Goal: Information Seeking & Learning: Learn about a topic

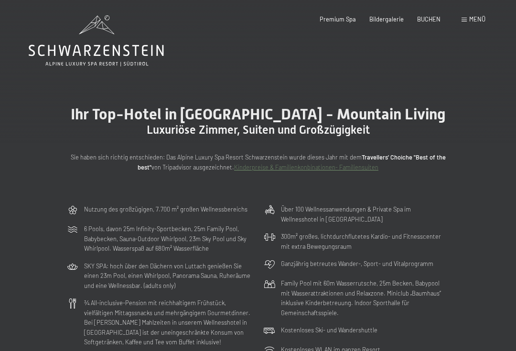
click at [391, 15] on div "Buchen Anfragen Premium Spa Bildergalerie BUCHEN Menü DE IT EN Gutschein Bilder…" at bounding box center [388, 19] width 193 height 9
click at [387, 22] on span "Bildergalerie" at bounding box center [386, 19] width 34 height 8
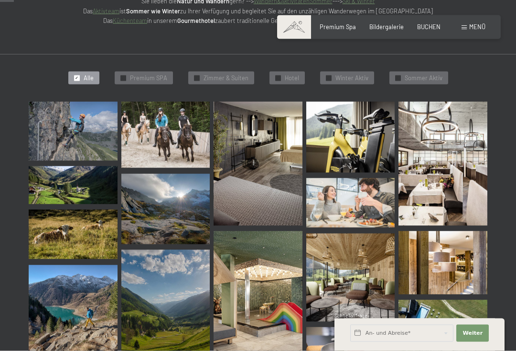
scroll to position [193, 0]
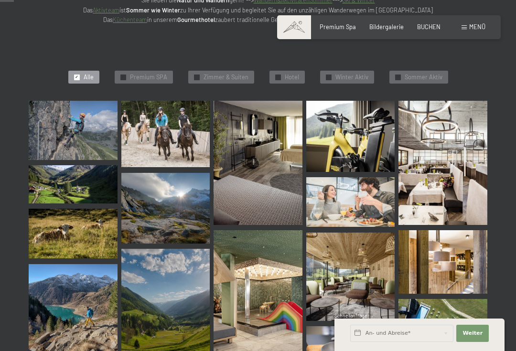
click at [64, 184] on img at bounding box center [73, 184] width 89 height 38
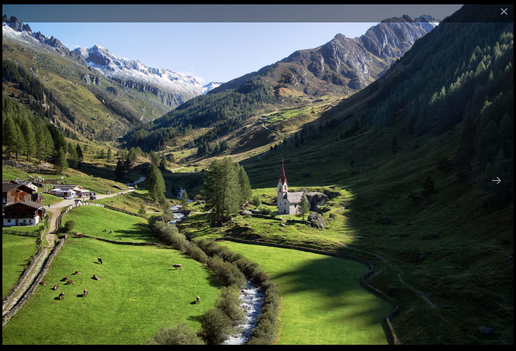
click at [496, 190] on button "Next slide" at bounding box center [496, 180] width 20 height 19
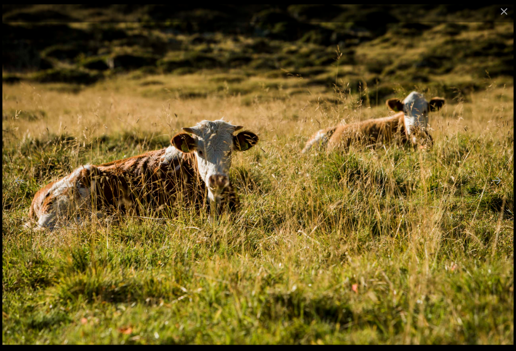
click at [499, 190] on button "Next slide" at bounding box center [496, 180] width 20 height 19
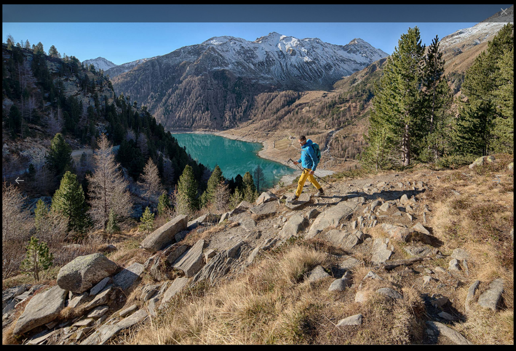
click at [496, 189] on button "Next slide" at bounding box center [496, 180] width 20 height 19
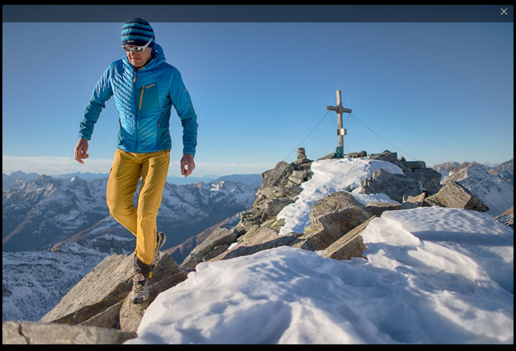
click at [496, 190] on button "Next slide" at bounding box center [496, 180] width 20 height 19
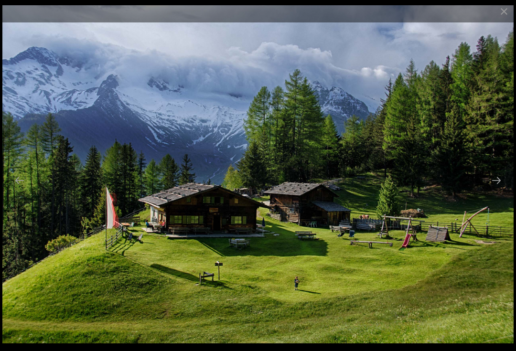
click at [495, 189] on button "Next slide" at bounding box center [496, 180] width 20 height 19
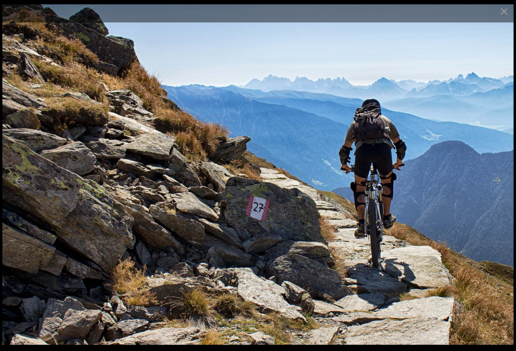
click at [500, 188] on button "Next slide" at bounding box center [496, 180] width 20 height 19
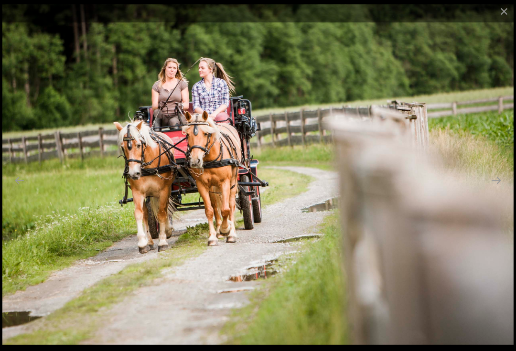
click at [500, 190] on button "Next slide" at bounding box center [496, 180] width 20 height 19
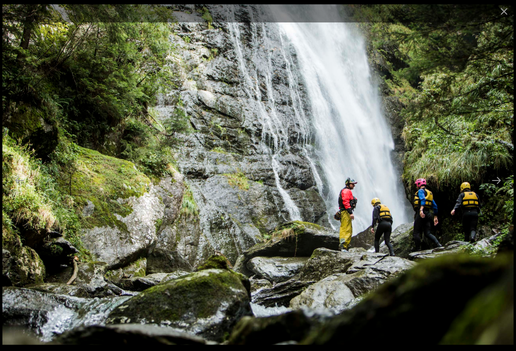
click at [498, 190] on button "Next slide" at bounding box center [496, 180] width 20 height 19
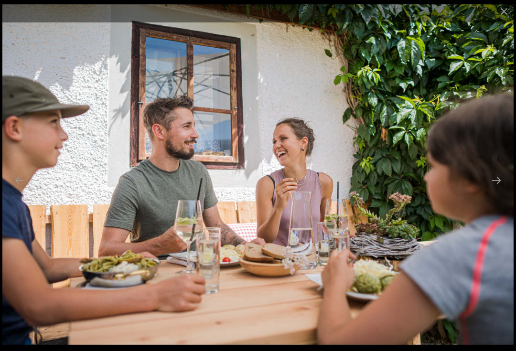
click at [496, 190] on button "Next slide" at bounding box center [496, 180] width 20 height 19
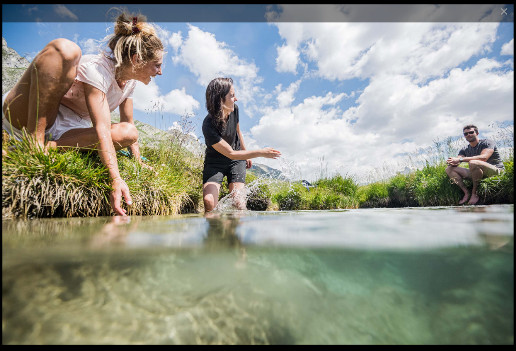
click at [497, 189] on button "Next slide" at bounding box center [496, 180] width 20 height 19
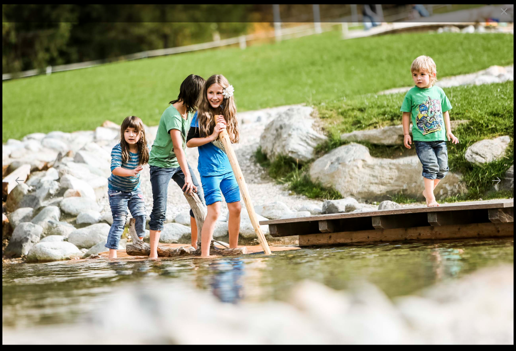
click at [497, 188] on button "Next slide" at bounding box center [496, 180] width 20 height 19
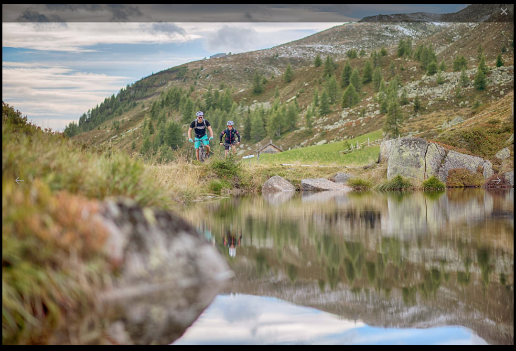
click at [501, 190] on button "Next slide" at bounding box center [496, 180] width 20 height 19
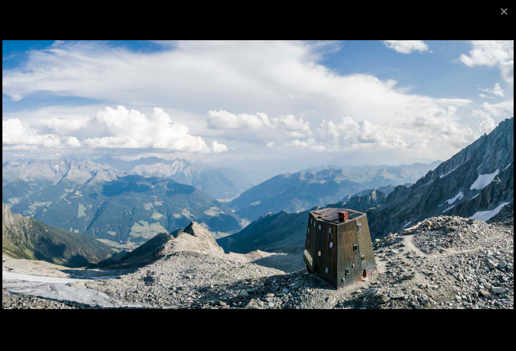
click at [496, 190] on button "Next slide" at bounding box center [496, 180] width 20 height 19
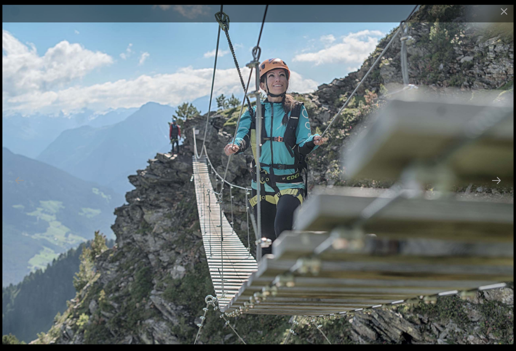
click at [500, 190] on button "Next slide" at bounding box center [496, 180] width 20 height 19
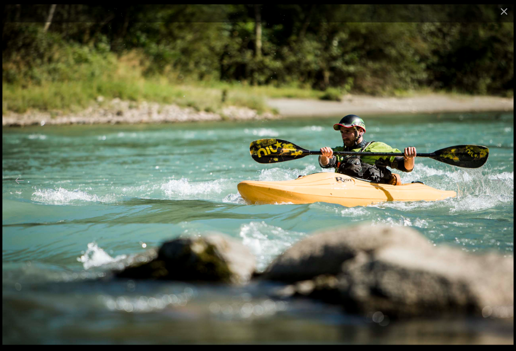
click at [502, 190] on button "Next slide" at bounding box center [496, 180] width 20 height 19
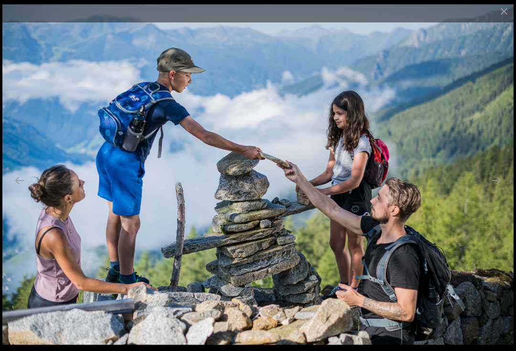
click at [503, 190] on button "Next slide" at bounding box center [496, 180] width 20 height 19
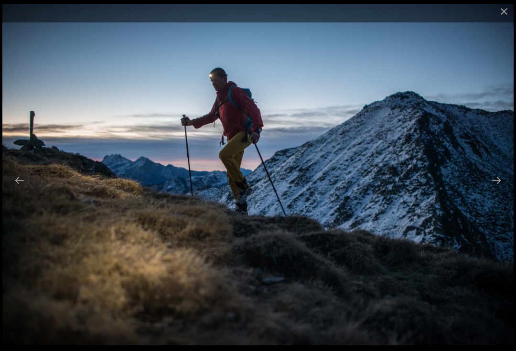
click at [502, 190] on button "Next slide" at bounding box center [496, 180] width 20 height 19
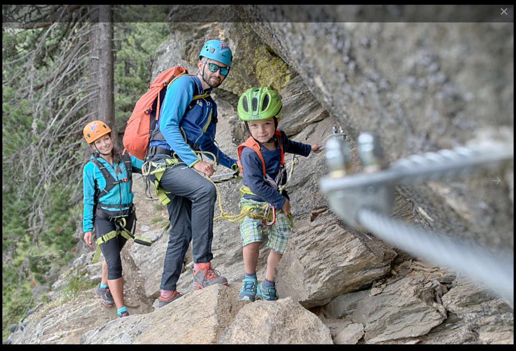
click at [498, 190] on button "Next slide" at bounding box center [496, 180] width 20 height 19
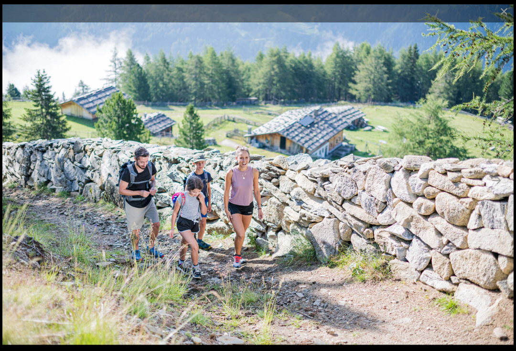
click at [502, 185] on button "Next slide" at bounding box center [496, 180] width 20 height 19
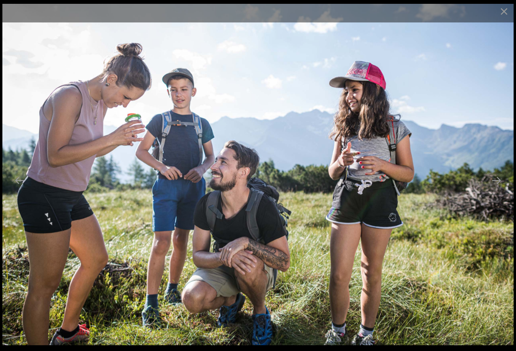
click at [496, 189] on button "Next slide" at bounding box center [496, 180] width 20 height 19
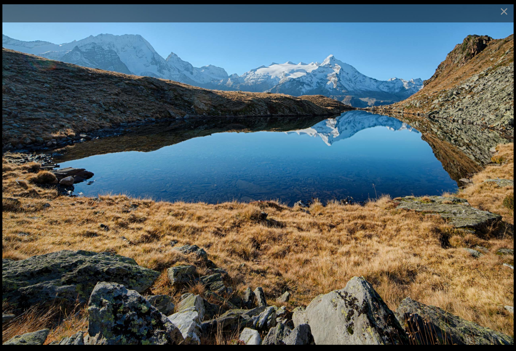
click at [498, 190] on button "Next slide" at bounding box center [496, 180] width 20 height 19
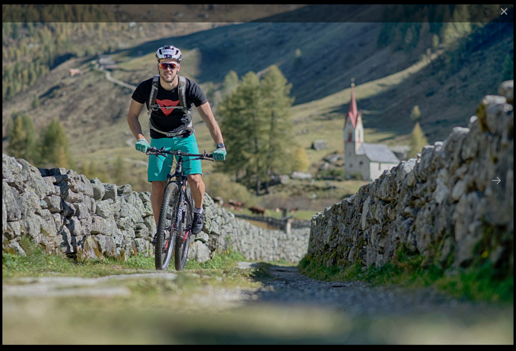
click at [497, 190] on button "Next slide" at bounding box center [496, 180] width 20 height 19
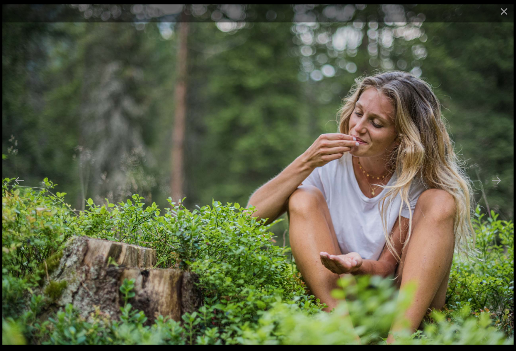
click at [497, 190] on button "Next slide" at bounding box center [496, 180] width 20 height 19
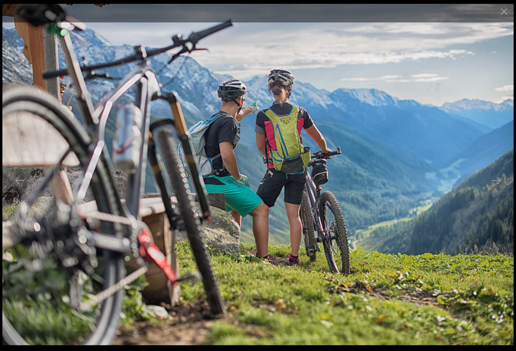
click at [501, 190] on button "Next slide" at bounding box center [496, 180] width 20 height 19
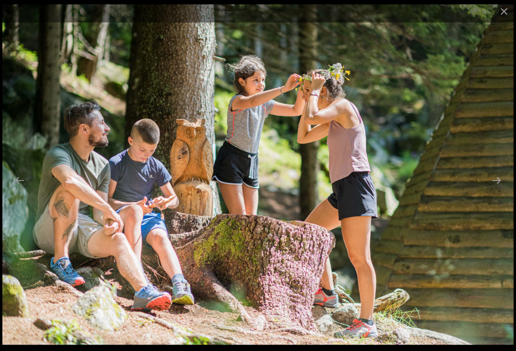
click at [499, 190] on button "Next slide" at bounding box center [496, 180] width 20 height 19
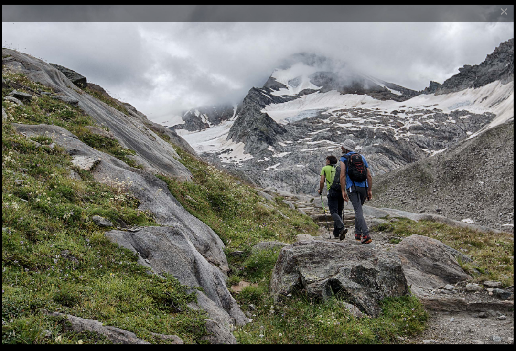
click at [495, 190] on button "Next slide" at bounding box center [496, 180] width 20 height 19
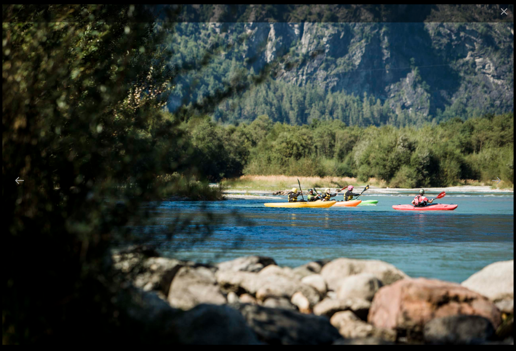
click at [499, 190] on button "Next slide" at bounding box center [496, 180] width 20 height 19
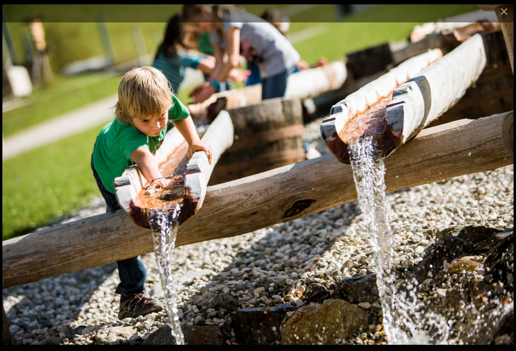
click at [504, 190] on button "Next slide" at bounding box center [496, 180] width 20 height 19
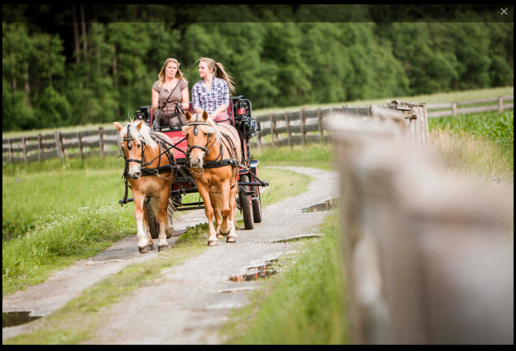
click at [510, 10] on button "Close gallery" at bounding box center [504, 11] width 24 height 22
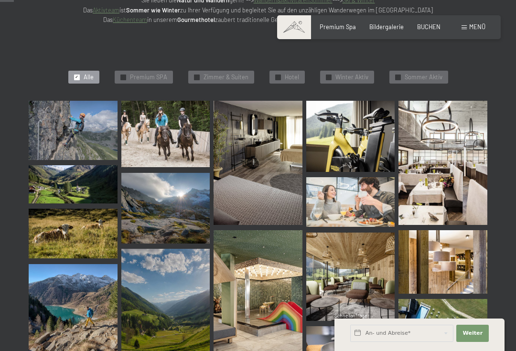
click at [291, 73] on span "Hotel" at bounding box center [292, 77] width 14 height 9
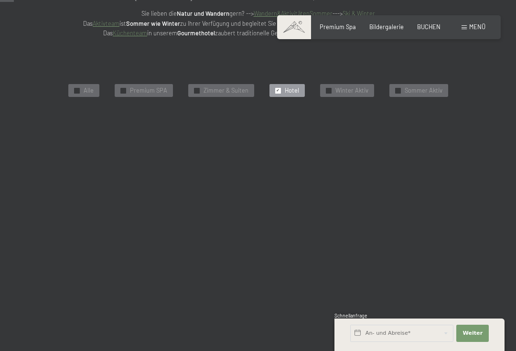
scroll to position [177, 0]
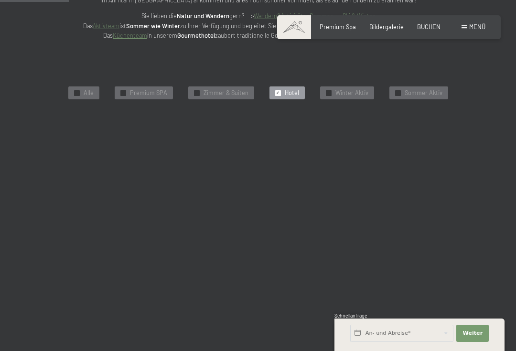
click at [80, 130] on img at bounding box center [73, 142] width 89 height 50
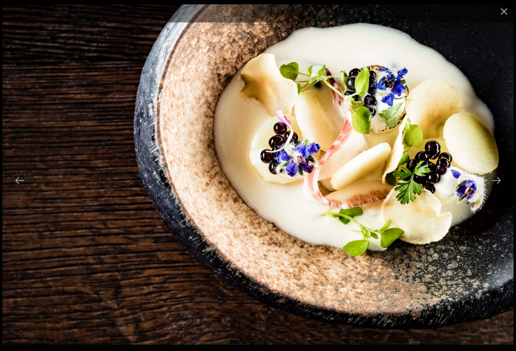
click at [499, 189] on button "Next slide" at bounding box center [496, 180] width 20 height 19
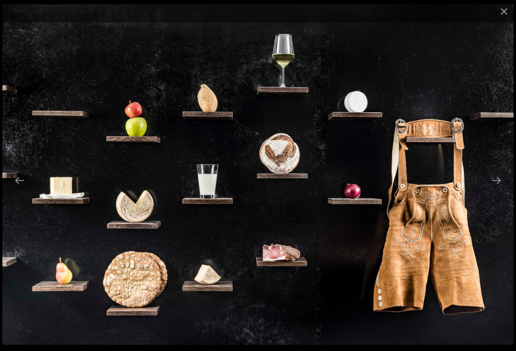
click at [500, 185] on button "Next slide" at bounding box center [496, 180] width 20 height 19
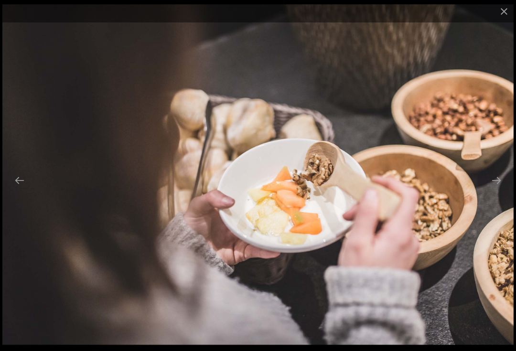
click at [496, 187] on button "Next slide" at bounding box center [496, 180] width 20 height 19
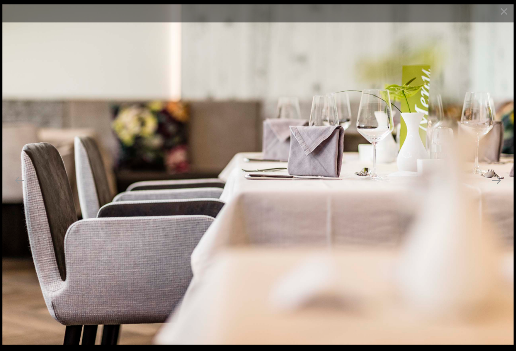
click at [501, 187] on button "Next slide" at bounding box center [496, 180] width 20 height 19
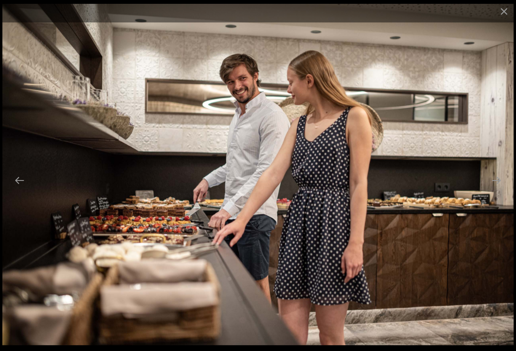
click at [496, 190] on button "Next slide" at bounding box center [496, 180] width 20 height 19
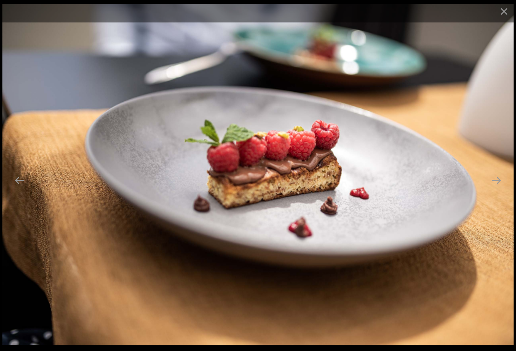
click at [500, 189] on button "Next slide" at bounding box center [496, 180] width 20 height 19
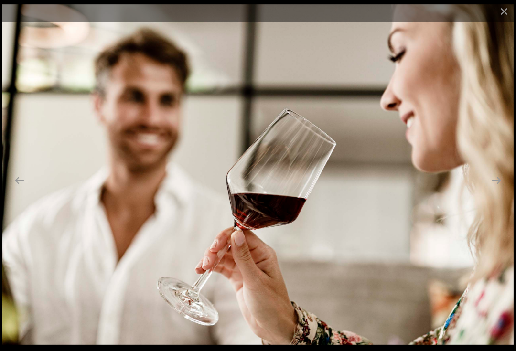
click at [501, 188] on button "Next slide" at bounding box center [496, 180] width 20 height 19
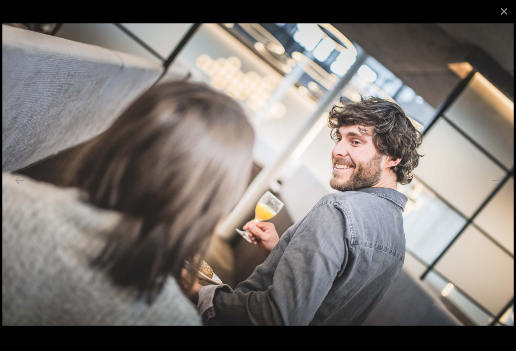
click at [504, 190] on button "Next slide" at bounding box center [496, 180] width 20 height 19
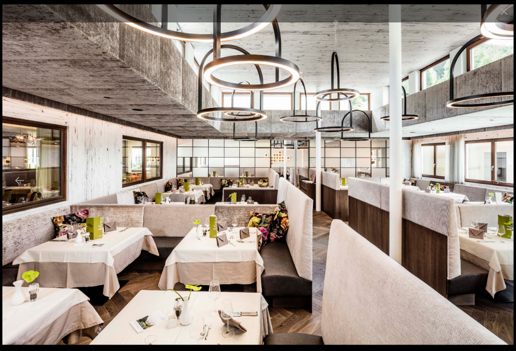
click at [499, 190] on button "Next slide" at bounding box center [496, 180] width 20 height 19
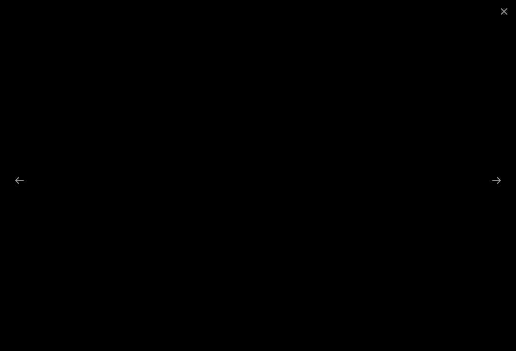
click at [497, 190] on button "Next slide" at bounding box center [496, 180] width 20 height 19
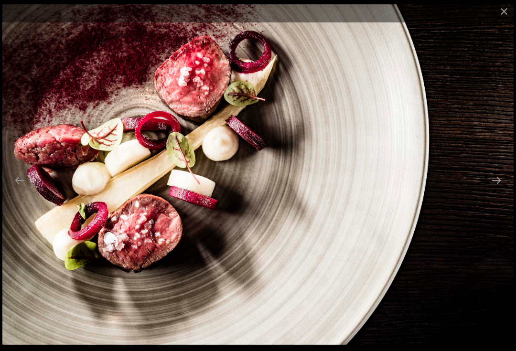
click at [496, 190] on button "Next slide" at bounding box center [496, 180] width 20 height 19
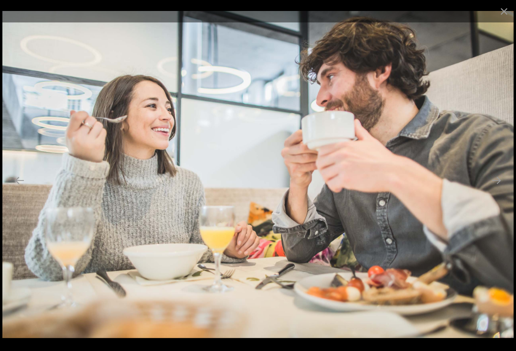
click at [498, 188] on button "Next slide" at bounding box center [496, 180] width 20 height 19
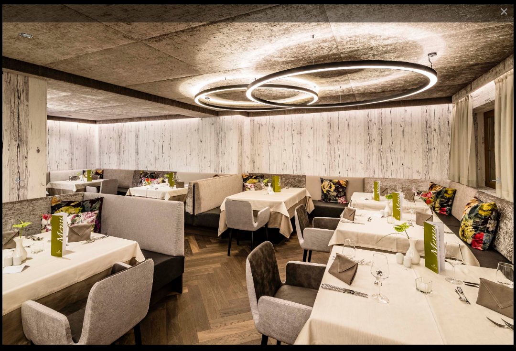
click at [495, 190] on button "Next slide" at bounding box center [496, 180] width 20 height 19
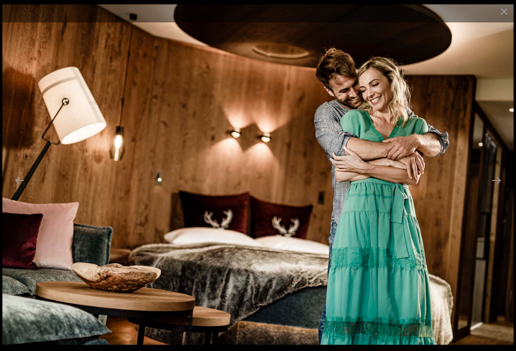
click at [498, 190] on button "Next slide" at bounding box center [496, 180] width 20 height 19
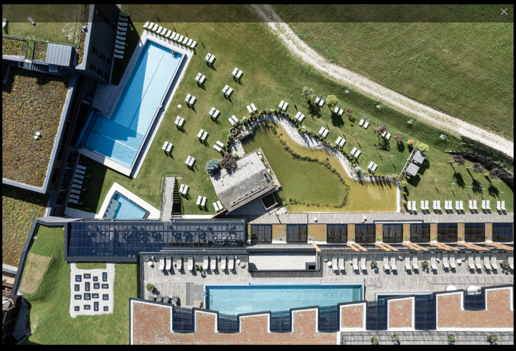
click at [492, 185] on button "Next slide" at bounding box center [496, 180] width 20 height 19
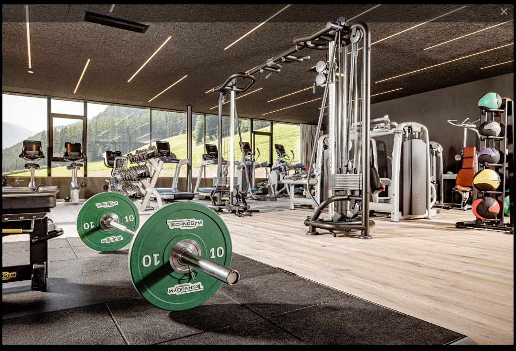
click at [496, 180] on button "Next slide" at bounding box center [496, 180] width 20 height 19
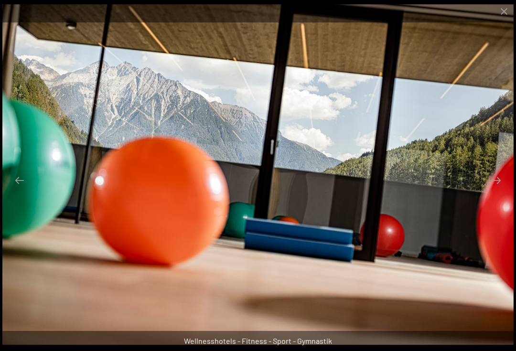
click at [487, 188] on button "Next slide" at bounding box center [496, 180] width 20 height 19
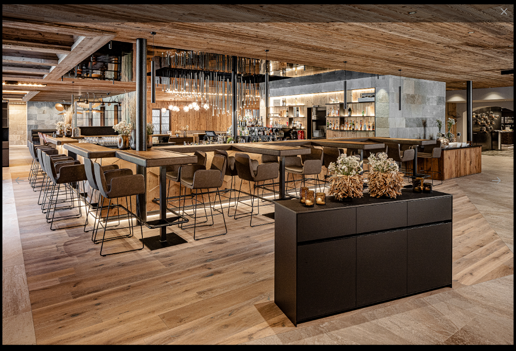
click at [496, 190] on button "Next slide" at bounding box center [496, 180] width 20 height 19
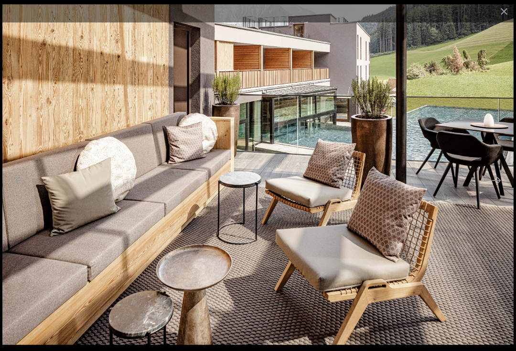
click at [495, 190] on button "Next slide" at bounding box center [496, 180] width 20 height 19
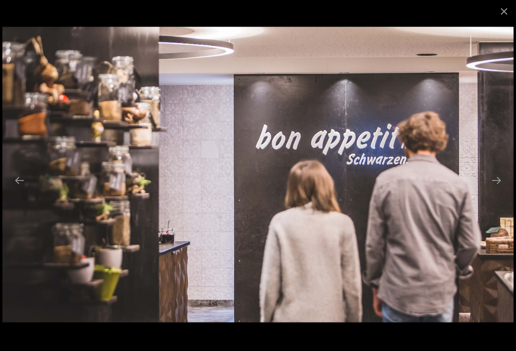
click at [498, 190] on button "Next slide" at bounding box center [496, 180] width 20 height 19
click at [496, 190] on button "Next slide" at bounding box center [496, 180] width 20 height 19
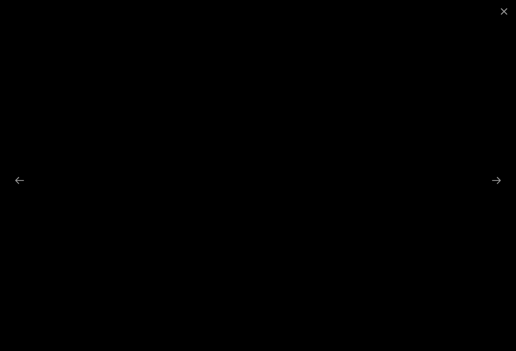
click at [500, 190] on button "Next slide" at bounding box center [496, 180] width 20 height 19
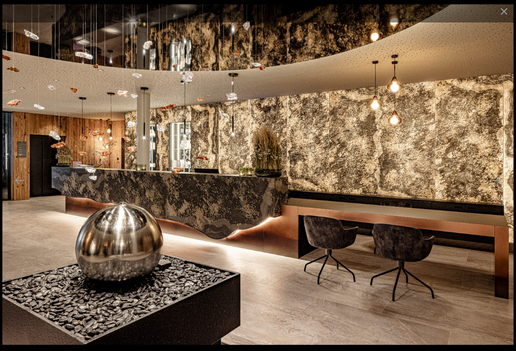
click at [499, 190] on button "Next slide" at bounding box center [496, 180] width 20 height 19
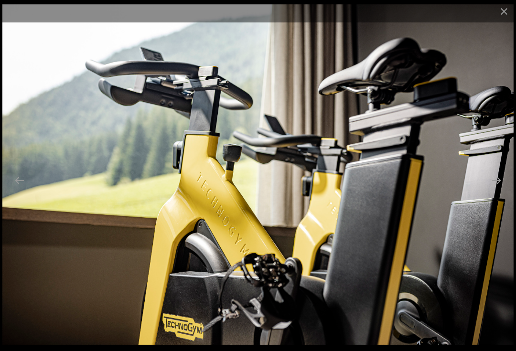
click at [504, 186] on button "Next slide" at bounding box center [496, 180] width 20 height 19
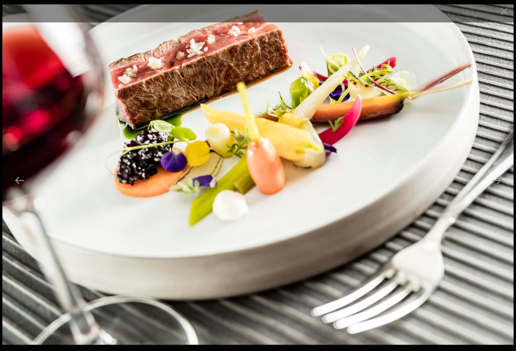
click at [500, 189] on button "Next slide" at bounding box center [496, 180] width 20 height 19
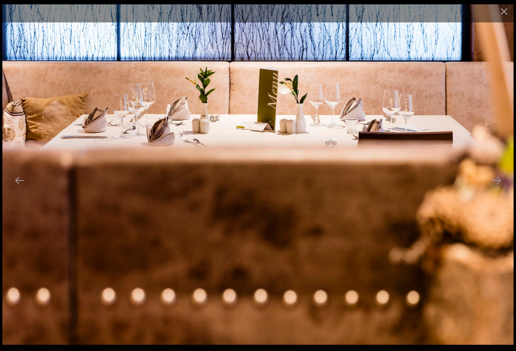
click at [497, 189] on button "Next slide" at bounding box center [496, 180] width 20 height 19
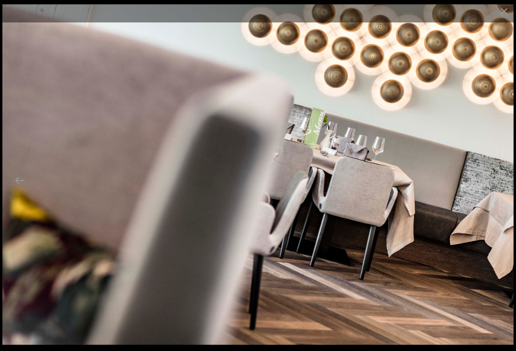
click at [497, 188] on button "Next slide" at bounding box center [496, 180] width 20 height 19
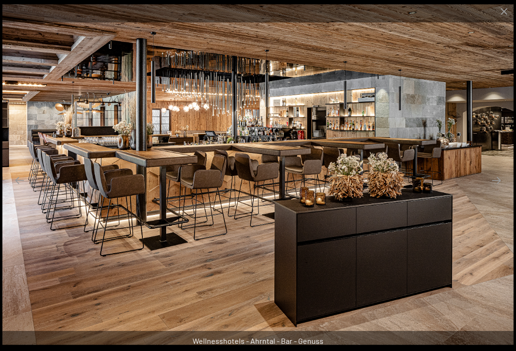
click at [501, 190] on button "Next slide" at bounding box center [496, 180] width 20 height 19
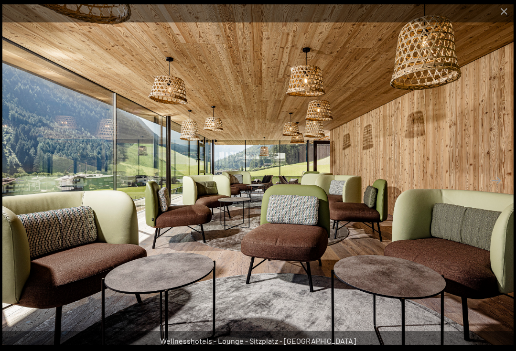
click at [495, 185] on button "Next slide" at bounding box center [496, 180] width 20 height 19
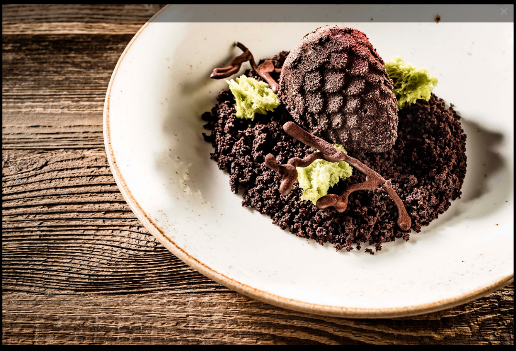
click at [498, 190] on button "Next slide" at bounding box center [496, 180] width 20 height 19
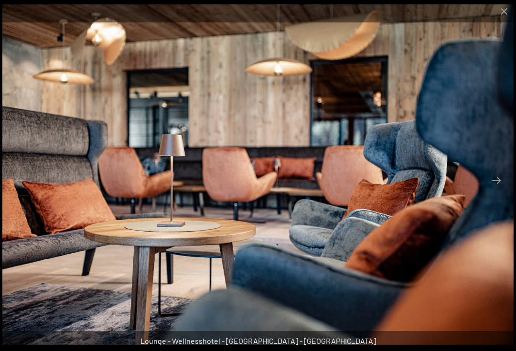
click at [491, 189] on button "Next slide" at bounding box center [496, 180] width 20 height 19
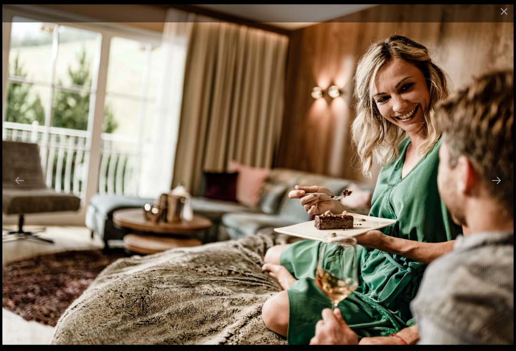
click at [493, 190] on button "Next slide" at bounding box center [496, 180] width 20 height 19
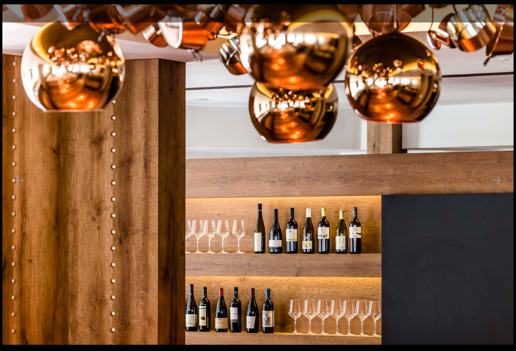
click at [494, 190] on button "Next slide" at bounding box center [496, 180] width 20 height 19
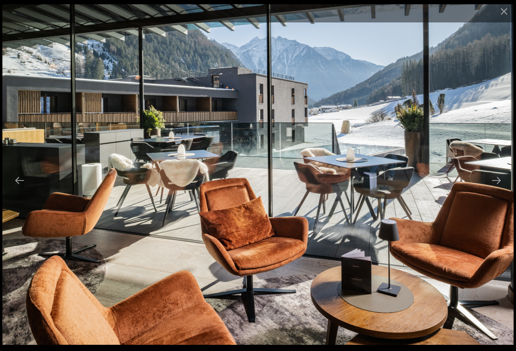
click at [494, 190] on button "Next slide" at bounding box center [496, 180] width 20 height 19
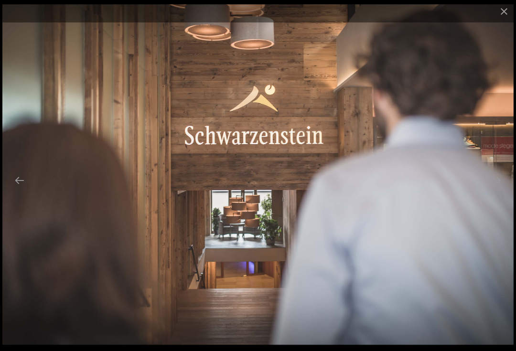
click at [493, 185] on button "Next slide" at bounding box center [496, 180] width 20 height 19
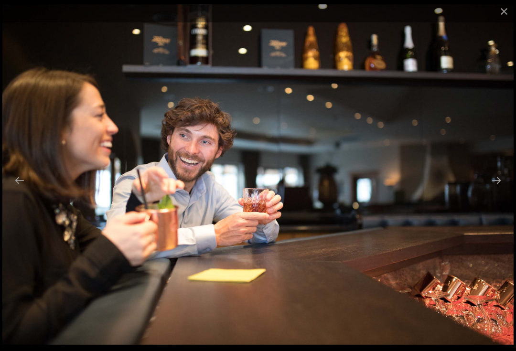
click at [494, 190] on button "Next slide" at bounding box center [496, 180] width 20 height 19
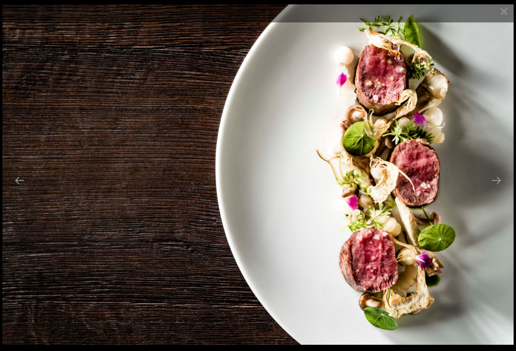
click at [497, 190] on button "Next slide" at bounding box center [496, 180] width 20 height 19
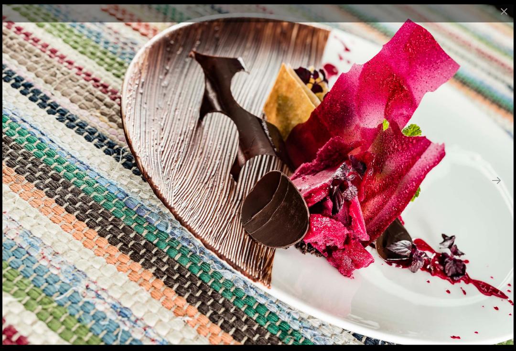
click at [500, 187] on button "Next slide" at bounding box center [496, 180] width 20 height 19
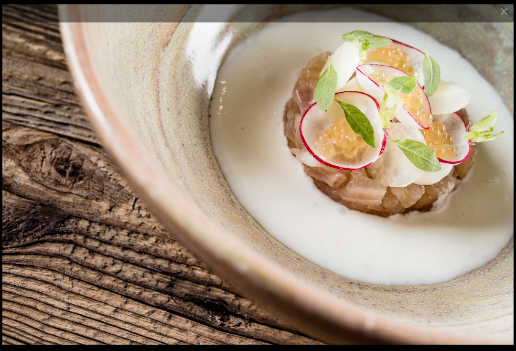
click at [498, 189] on button "Next slide" at bounding box center [496, 180] width 20 height 19
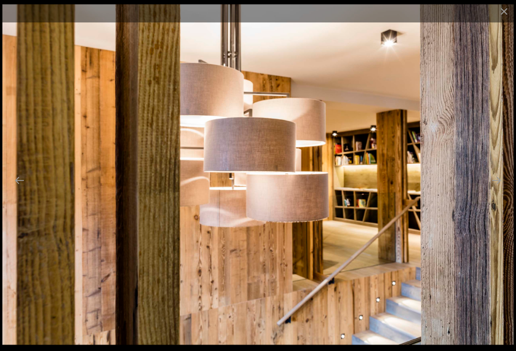
click at [499, 188] on button "Next slide" at bounding box center [496, 180] width 20 height 19
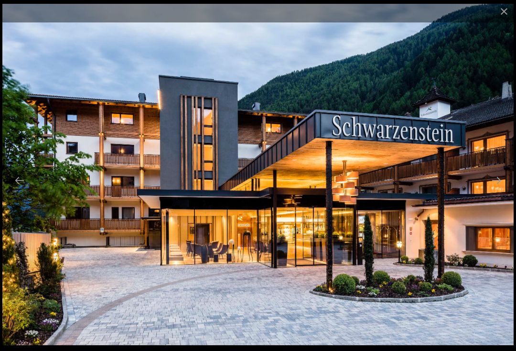
click at [497, 190] on button "Next slide" at bounding box center [496, 180] width 20 height 19
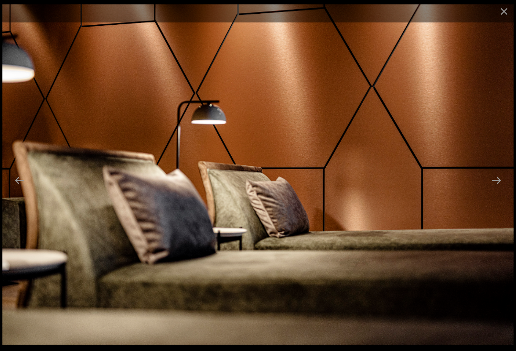
click at [494, 190] on button "Next slide" at bounding box center [496, 180] width 20 height 19
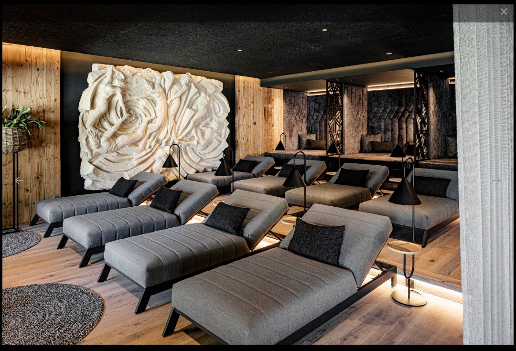
click at [497, 190] on button "Next slide" at bounding box center [496, 180] width 20 height 19
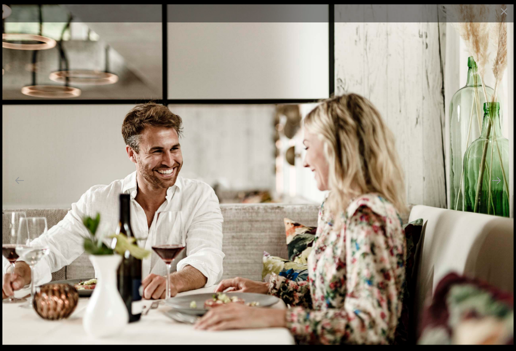
click at [498, 190] on button "Next slide" at bounding box center [496, 180] width 20 height 19
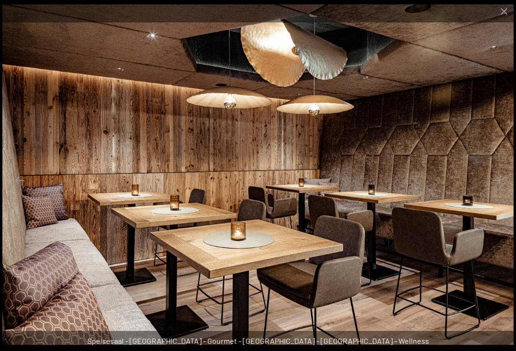
click at [495, 190] on button "Next slide" at bounding box center [496, 180] width 20 height 19
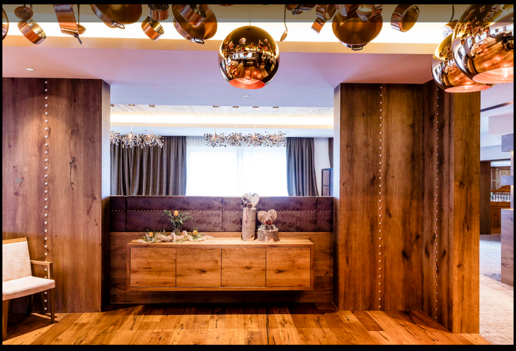
click at [499, 183] on button "Next slide" at bounding box center [496, 180] width 20 height 19
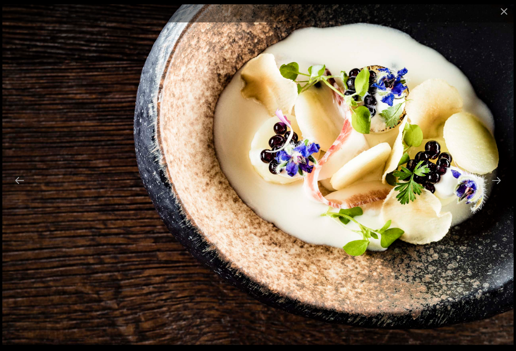
click at [494, 189] on button "Next slide" at bounding box center [496, 180] width 20 height 19
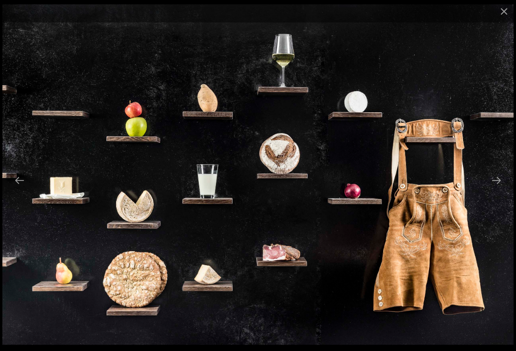
click at [508, 9] on button "Close gallery" at bounding box center [504, 11] width 24 height 22
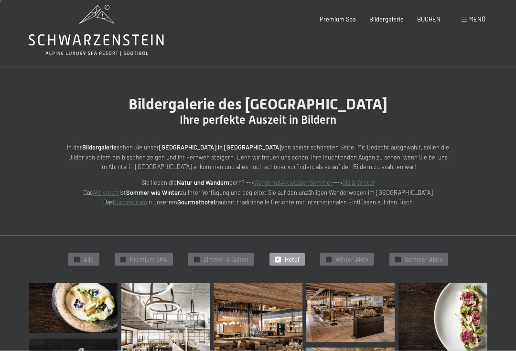
scroll to position [0, 0]
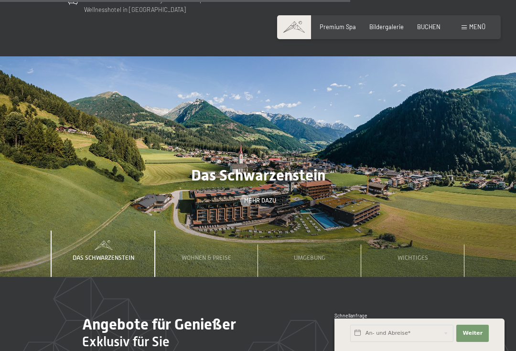
scroll to position [2267, 0]
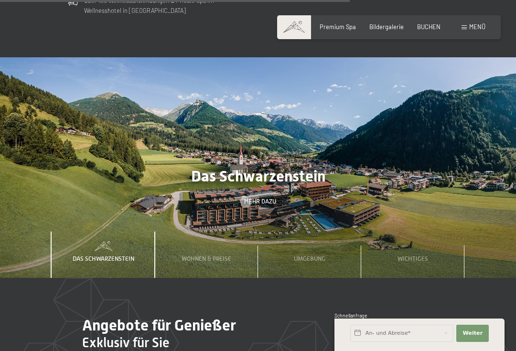
click at [411, 232] on div "Wichtiges" at bounding box center [413, 255] width 42 height 47
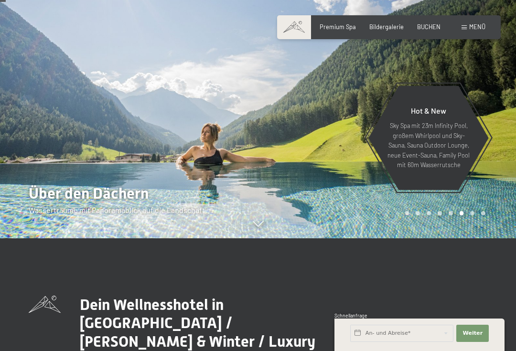
scroll to position [0, 0]
